Goal: Find specific page/section: Find specific page/section

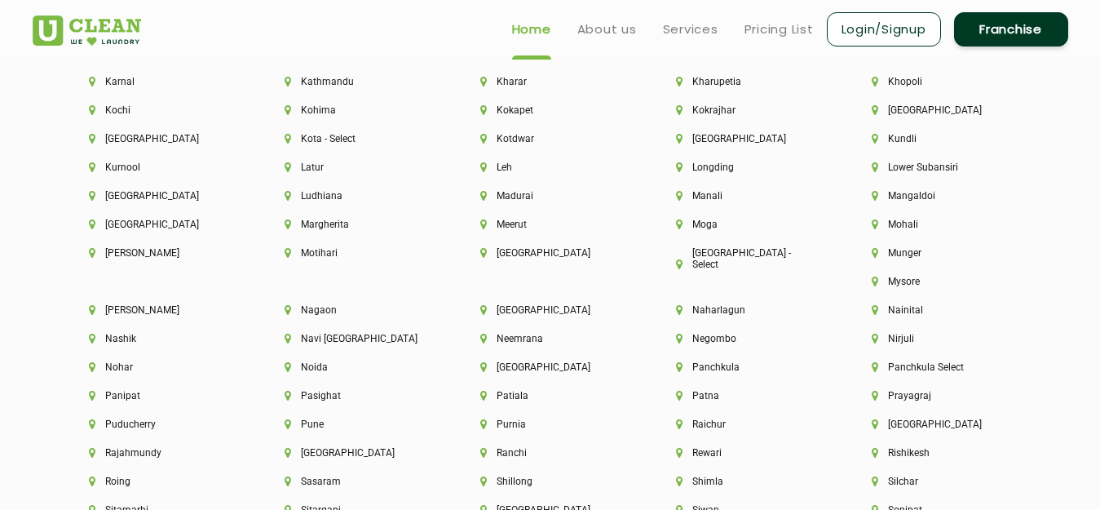
scroll to position [4541, 0]
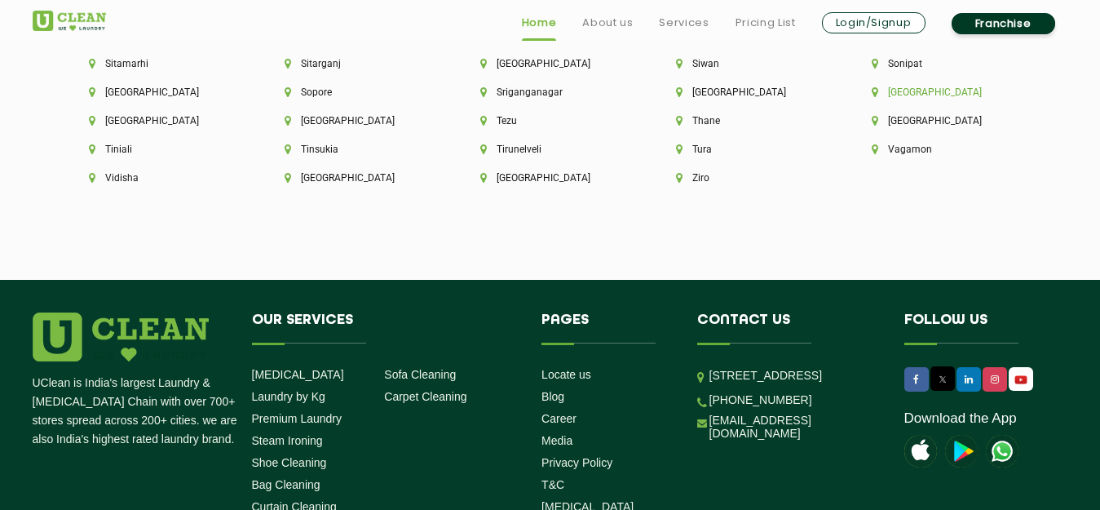
click at [872, 92] on li "[GEOGRAPHIC_DATA]" at bounding box center [942, 91] width 140 height 11
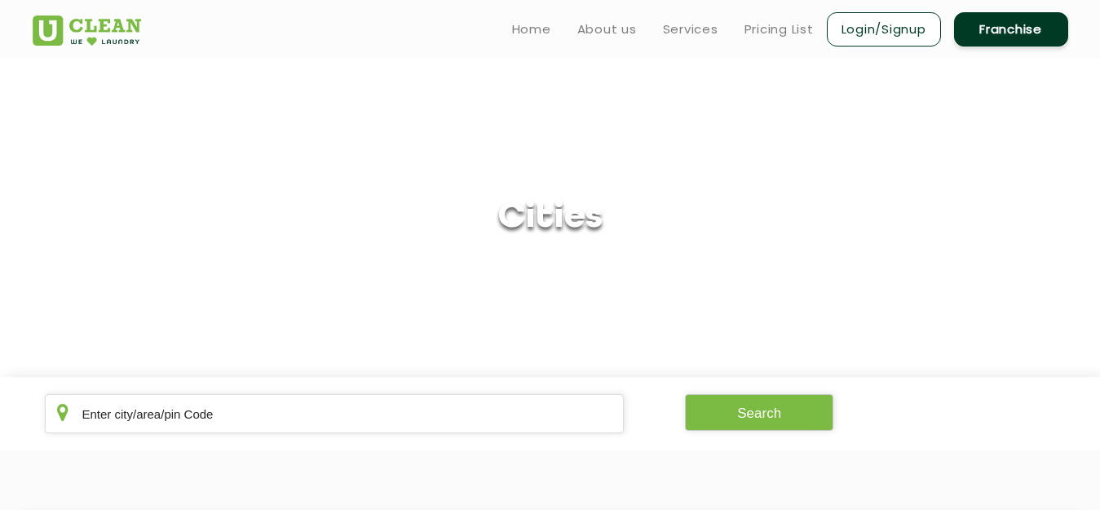
scroll to position [446, 0]
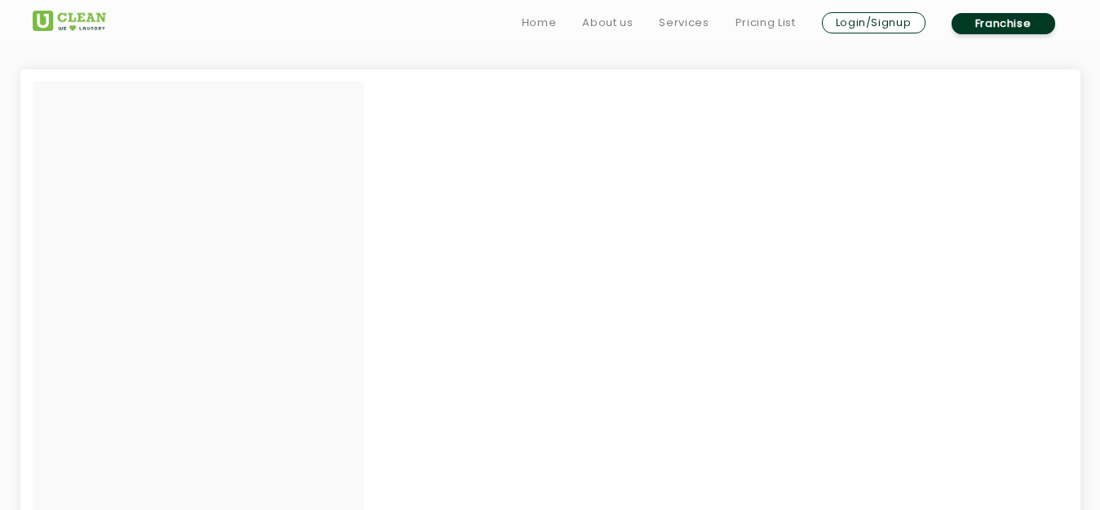
click at [1096, 339] on section at bounding box center [550, 324] width 1100 height 640
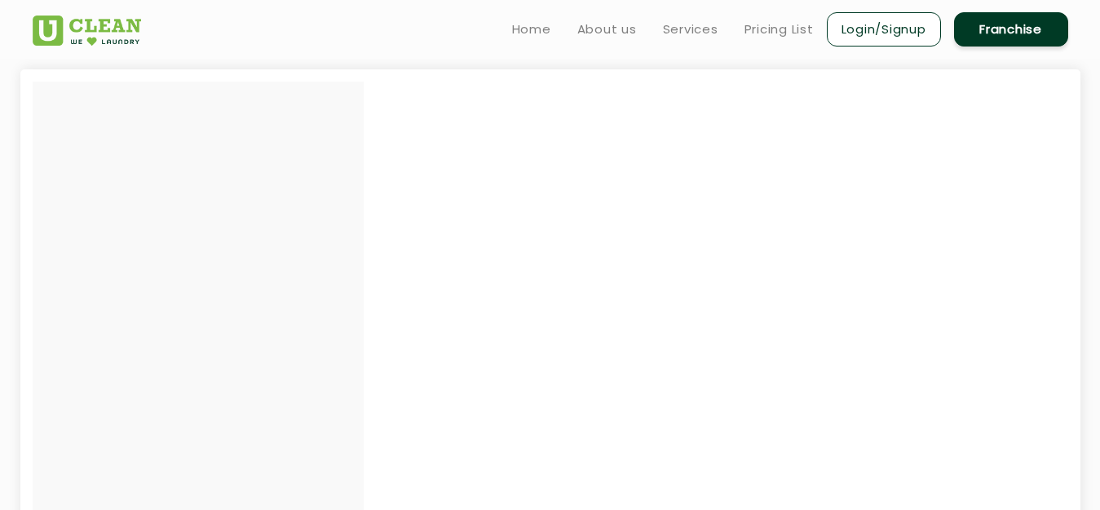
scroll to position [0, 0]
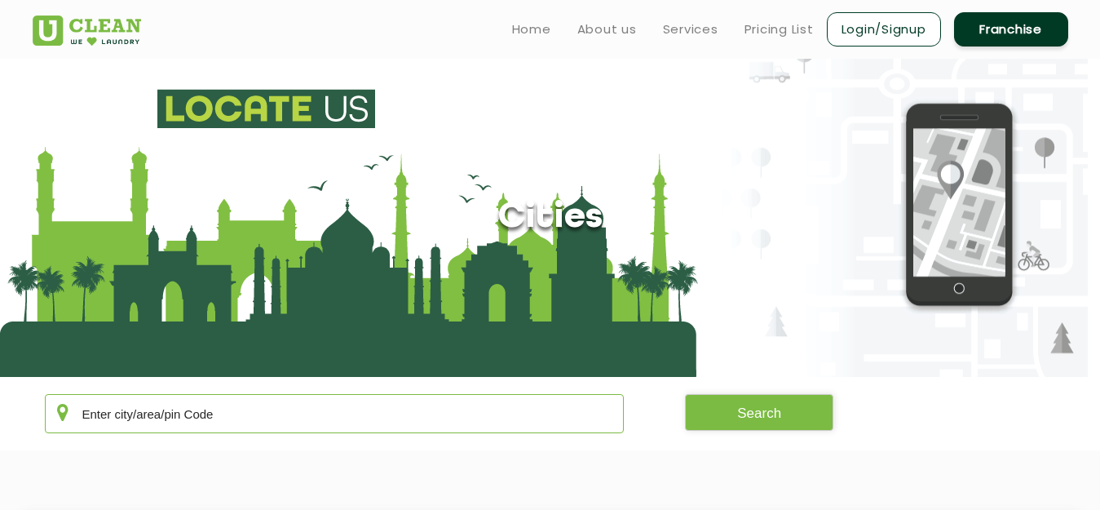
click at [415, 400] on input "text" at bounding box center [335, 413] width 580 height 39
click at [771, 421] on button "Search" at bounding box center [759, 412] width 148 height 37
click at [771, 417] on button "Search" at bounding box center [759, 412] width 148 height 37
click at [524, 425] on input "396445" at bounding box center [335, 413] width 580 height 39
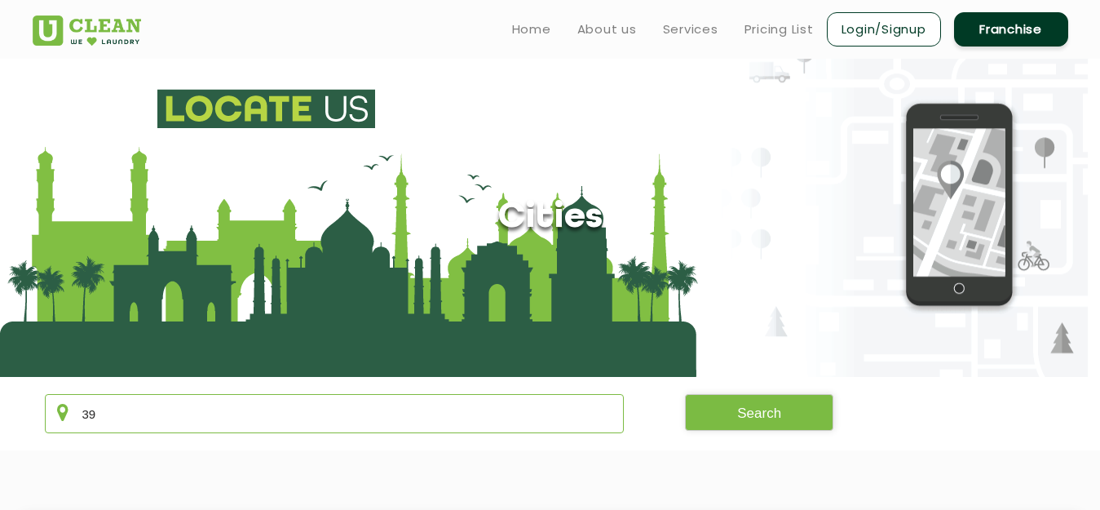
type input "3"
